Goal: Task Accomplishment & Management: Use online tool/utility

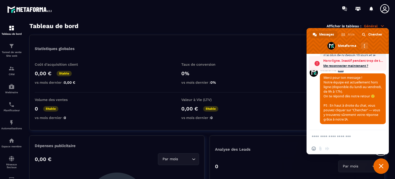
scroll to position [4101, 0]
click at [324, 136] on textarea "Entrez votre message..." at bounding box center [342, 136] width 61 height 5
click at [340, 65] on span "Me reconnecter maintenant ?" at bounding box center [353, 65] width 61 height 5
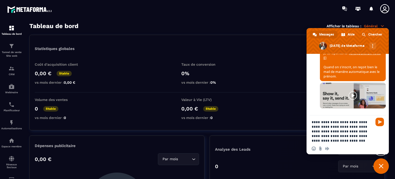
scroll to position [4018, 0]
drag, startPoint x: 337, startPoint y: 136, endPoint x: 340, endPoint y: 140, distance: 4.9
click at [340, 140] on textarea "**********" at bounding box center [342, 131] width 61 height 23
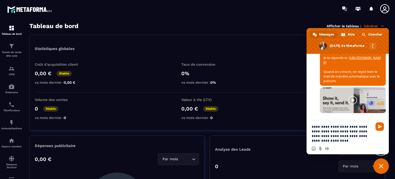
drag, startPoint x: 348, startPoint y: 131, endPoint x: 347, endPoint y: 140, distance: 9.6
click at [347, 140] on textarea "**********" at bounding box center [342, 133] width 61 height 19
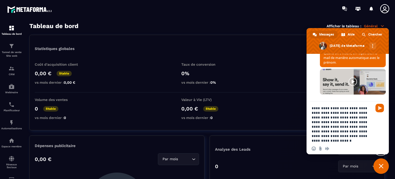
drag, startPoint x: 357, startPoint y: 136, endPoint x: 332, endPoint y: 132, distance: 25.8
click at [332, 132] on textarea "**********" at bounding box center [342, 124] width 61 height 37
type textarea "**********"
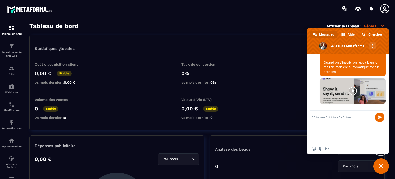
drag, startPoint x: 312, startPoint y: 116, endPoint x: 335, endPoint y: 139, distance: 32.9
click at [335, 139] on form at bounding box center [342, 127] width 61 height 33
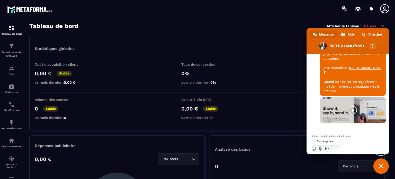
click at [327, 147] on span "Message audio" at bounding box center [327, 148] width 4 height 4
click at [344, 148] on span at bounding box center [345, 148] width 4 height 4
click at [325, 147] on div "Insérer un emoji Envoyer un fichier Message audio" at bounding box center [322, 148] width 20 height 4
click at [327, 147] on span "Message audio" at bounding box center [327, 148] width 4 height 4
click at [350, 148] on span at bounding box center [351, 148] width 4 height 4
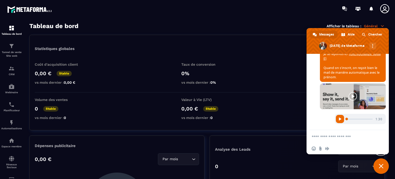
scroll to position [4212, 0]
click at [318, 136] on textarea "Entrez votre message..." at bounding box center [342, 136] width 61 height 5
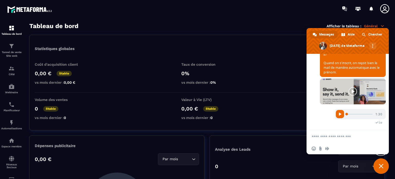
click at [319, 135] on textarea "Entrez votre message..." at bounding box center [342, 136] width 61 height 5
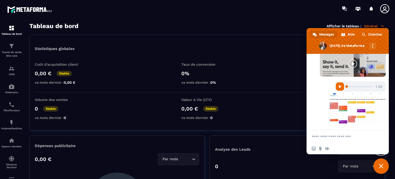
scroll to position [4244, 0]
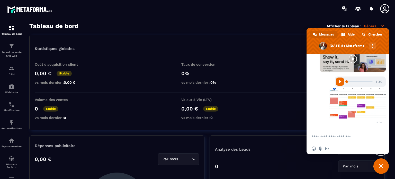
click at [317, 138] on textarea "Entrez votre message..." at bounding box center [342, 136] width 61 height 5
type textarea "**********"
click at [379, 136] on span "Envoyer" at bounding box center [380, 137] width 4 height 4
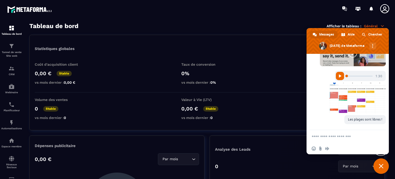
scroll to position [4255, 0]
click at [10, 103] on img at bounding box center [11, 104] width 6 height 6
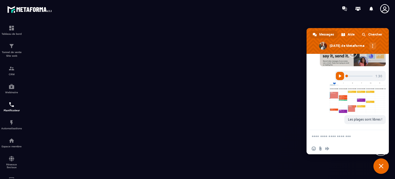
click at [379, 164] on span "Fermer le chat" at bounding box center [381, 166] width 5 height 5
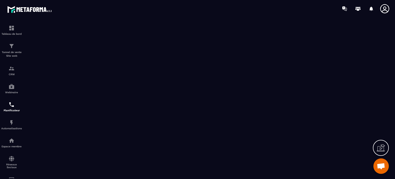
click at [382, 165] on span "Ouvrir le chat" at bounding box center [381, 166] width 8 height 7
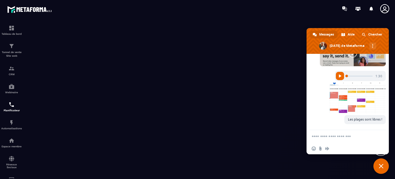
click at [324, 137] on textarea "Entrez votre message..." at bounding box center [342, 136] width 61 height 5
type textarea "**********"
click at [14, 27] on img at bounding box center [11, 28] width 6 height 6
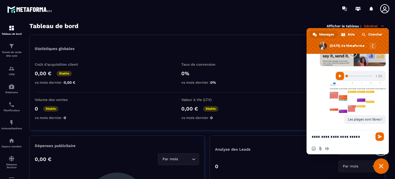
click at [382, 164] on span "Fermer le chat" at bounding box center [381, 166] width 5 height 5
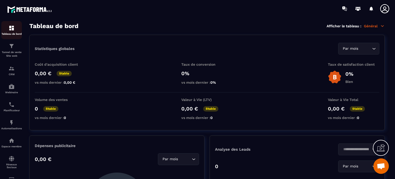
click at [11, 30] on img at bounding box center [11, 28] width 6 height 6
click at [382, 25] on icon at bounding box center [382, 26] width 5 height 5
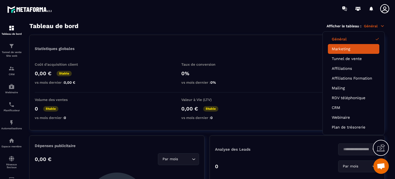
click at [339, 49] on link "Marketing" at bounding box center [354, 49] width 44 height 5
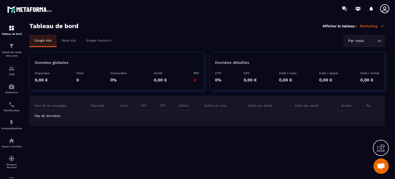
click at [382, 26] on icon at bounding box center [382, 25] width 3 height 1
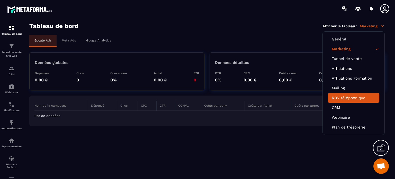
click at [341, 98] on link "RDV téléphonique" at bounding box center [354, 97] width 44 height 5
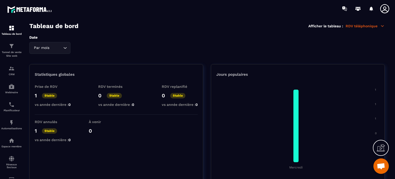
click at [382, 25] on icon at bounding box center [382, 26] width 5 height 5
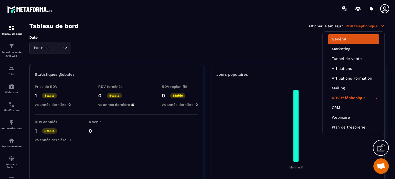
click at [340, 39] on link "Général" at bounding box center [354, 39] width 44 height 5
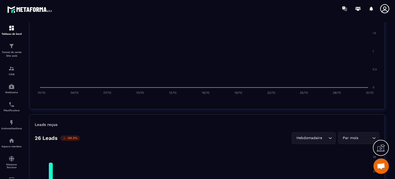
scroll to position [360, 0]
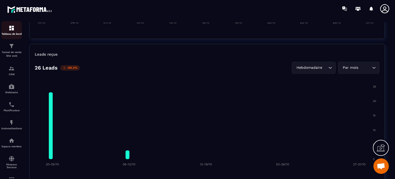
click at [12, 30] on img at bounding box center [11, 28] width 6 height 6
click at [384, 6] on icon at bounding box center [385, 9] width 10 height 10
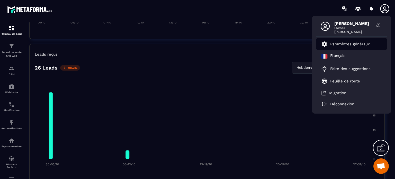
click at [342, 45] on p "Paramètres généraux" at bounding box center [350, 44] width 40 height 5
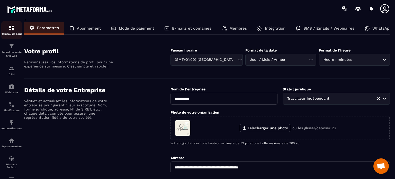
click at [14, 30] on img at bounding box center [11, 28] width 6 height 6
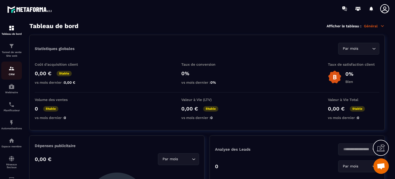
click at [12, 66] on img at bounding box center [11, 68] width 6 height 6
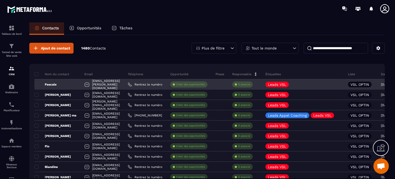
click at [50, 83] on p "Pascale" at bounding box center [45, 84] width 22 height 4
